Goal: Transaction & Acquisition: Obtain resource

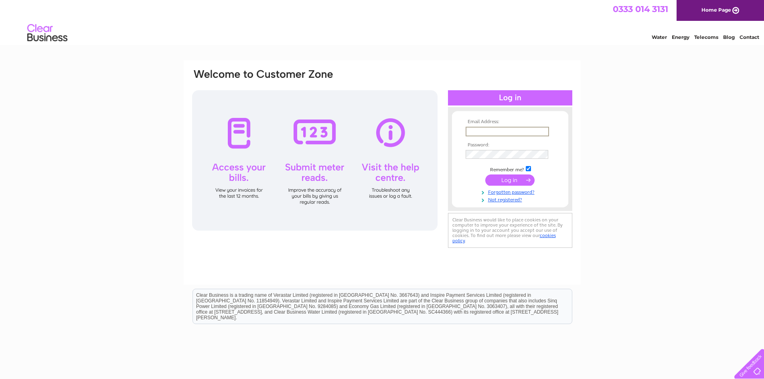
click at [501, 130] on input "text" at bounding box center [507, 132] width 83 height 10
paste input "irepam@hotmail.co.uk"
type input "irepam@hotmail.co.uk"
click at [521, 176] on input "submit" at bounding box center [509, 179] width 49 height 11
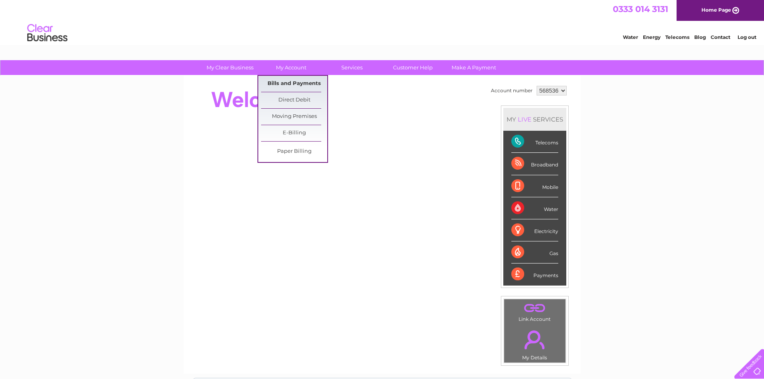
click at [288, 79] on link "Bills and Payments" at bounding box center [294, 84] width 66 height 16
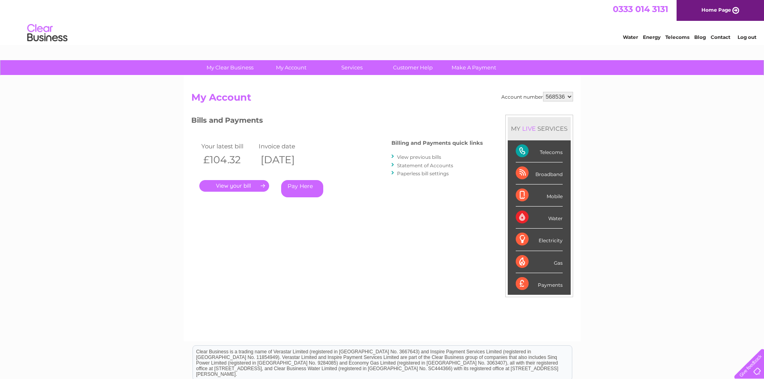
click at [251, 187] on link "." at bounding box center [234, 186] width 70 height 12
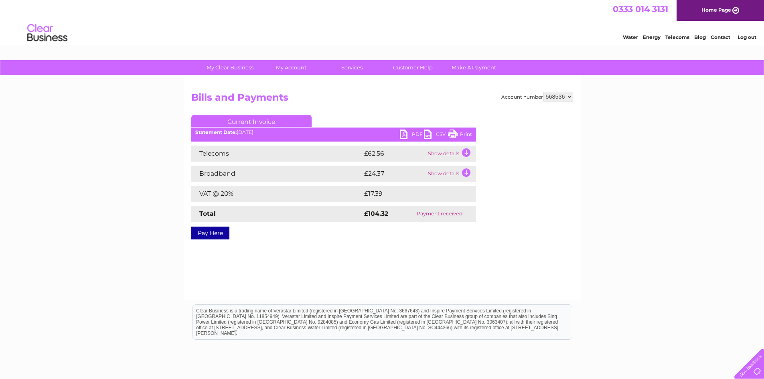
click at [570, 98] on select "568536 933391" at bounding box center [558, 97] width 30 height 10
select select "933391"
click at [543, 92] on select "568536 933391" at bounding box center [558, 97] width 30 height 10
click at [309, 258] on div "Account number 568536 933391 Bills and Payments Current Invoice PDF CSV Print" at bounding box center [382, 188] width 397 height 225
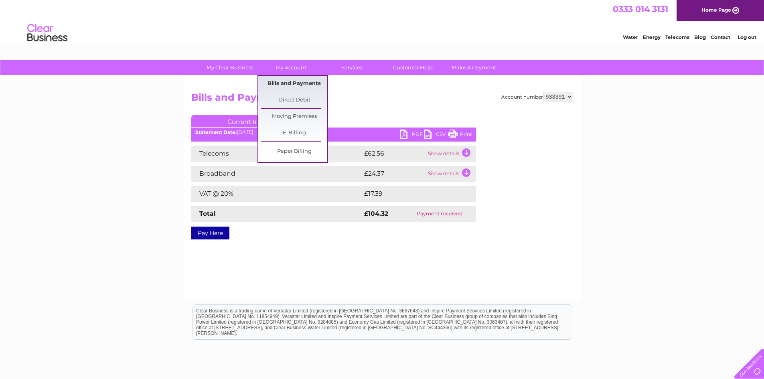
click at [293, 84] on link "Bills and Payments" at bounding box center [294, 84] width 66 height 16
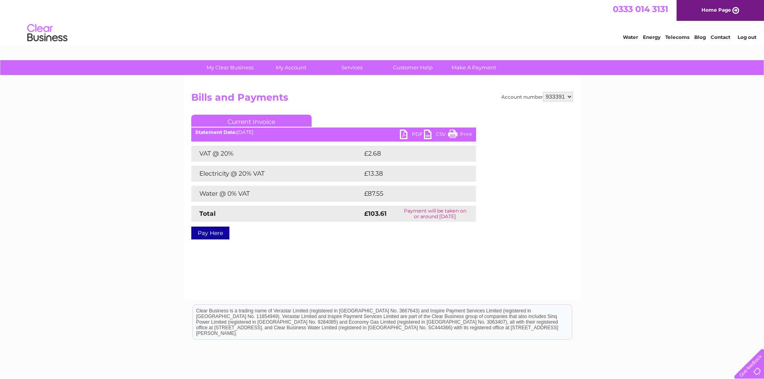
click at [407, 136] on link "PDF" at bounding box center [412, 136] width 24 height 12
click at [300, 73] on link "My Account" at bounding box center [291, 67] width 66 height 15
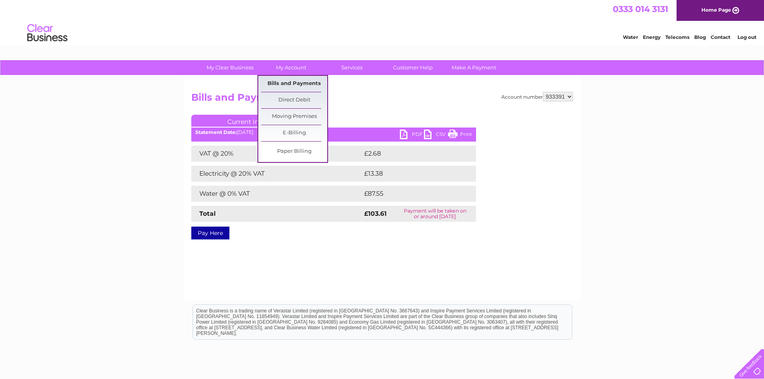
click at [292, 82] on link "Bills and Payments" at bounding box center [294, 84] width 66 height 16
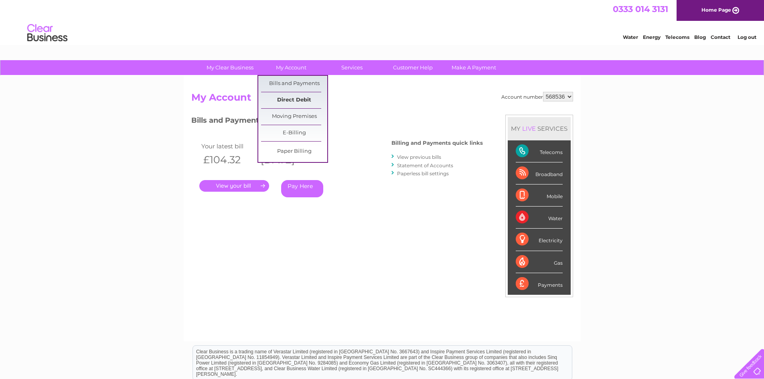
click at [291, 97] on link "Direct Debit" at bounding box center [294, 100] width 66 height 16
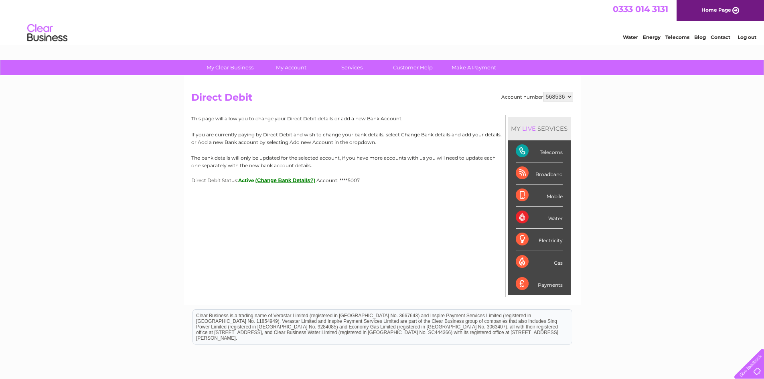
click at [531, 156] on div "Telecoms" at bounding box center [539, 151] width 47 height 22
click at [546, 154] on div "Telecoms" at bounding box center [539, 151] width 47 height 22
click at [319, 196] on div "Account number 568536 933391 Direct Debit MY LIVE SERVICES Telecoms Broadband M…" at bounding box center [382, 190] width 397 height 229
